Goal: Transaction & Acquisition: Purchase product/service

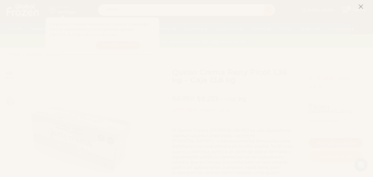
click at [361, 7] on icon at bounding box center [361, 6] width 5 height 5
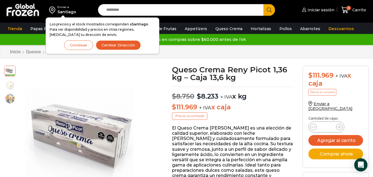
click at [79, 43] on button "Continuar" at bounding box center [78, 45] width 29 height 10
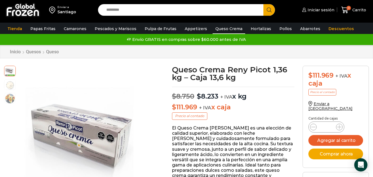
click at [220, 30] on link "Queso Crema" at bounding box center [229, 28] width 33 height 11
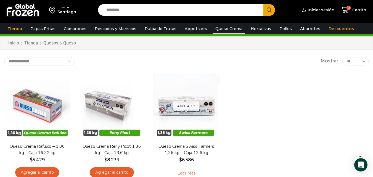
scroll to position [22, 0]
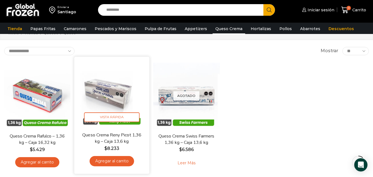
click at [108, 164] on link "Agregar al carrito" at bounding box center [112, 161] width 45 height 10
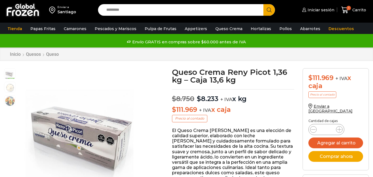
scroll to position [0, 0]
